Goal: Task Accomplishment & Management: Manage account settings

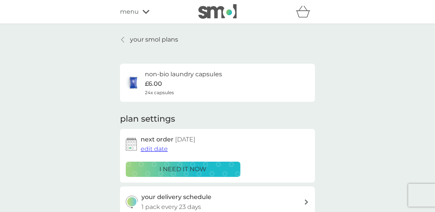
click at [310, 201] on div "your delivery schedule 1 pack every 23 days" at bounding box center [217, 202] width 195 height 31
select select "21"
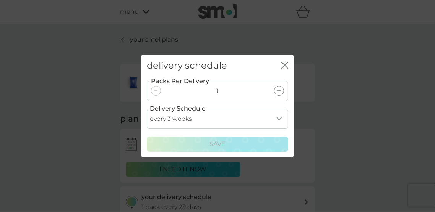
click at [280, 129] on select "every 1 week every 2 weeks every 3 weeks every 4 weeks every 5 weeks every 6 we…" at bounding box center [217, 119] width 141 height 20
click at [230, 212] on div "delivery schedule close Packs Per Delivery 1 Delivery Schedule every 1 week eve…" at bounding box center [217, 106] width 435 height 212
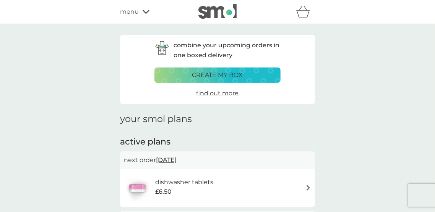
scroll to position [98, 0]
